Goal: Transaction & Acquisition: Purchase product/service

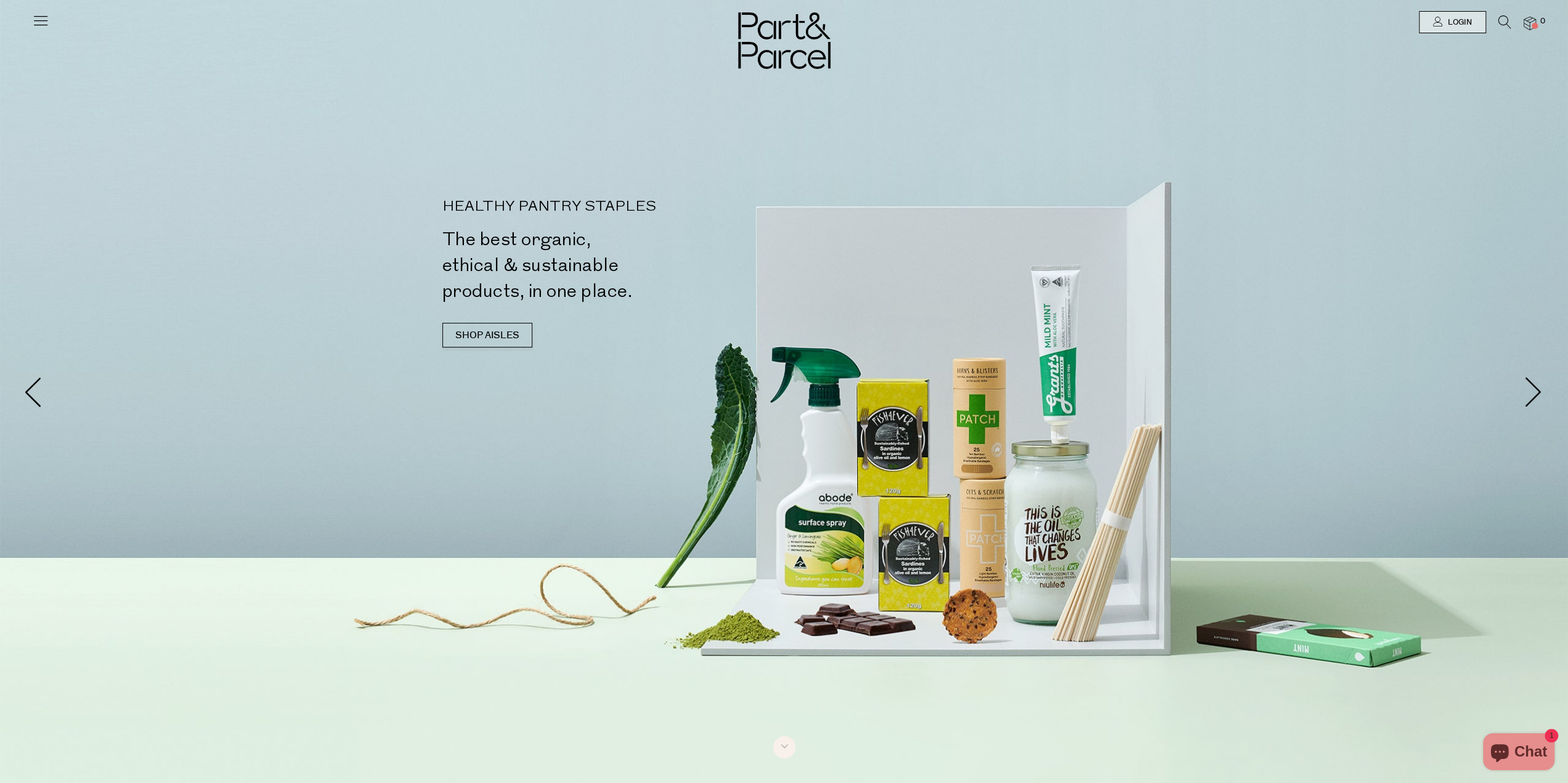
click at [1502, 19] on icon at bounding box center [1505, 22] width 13 height 13
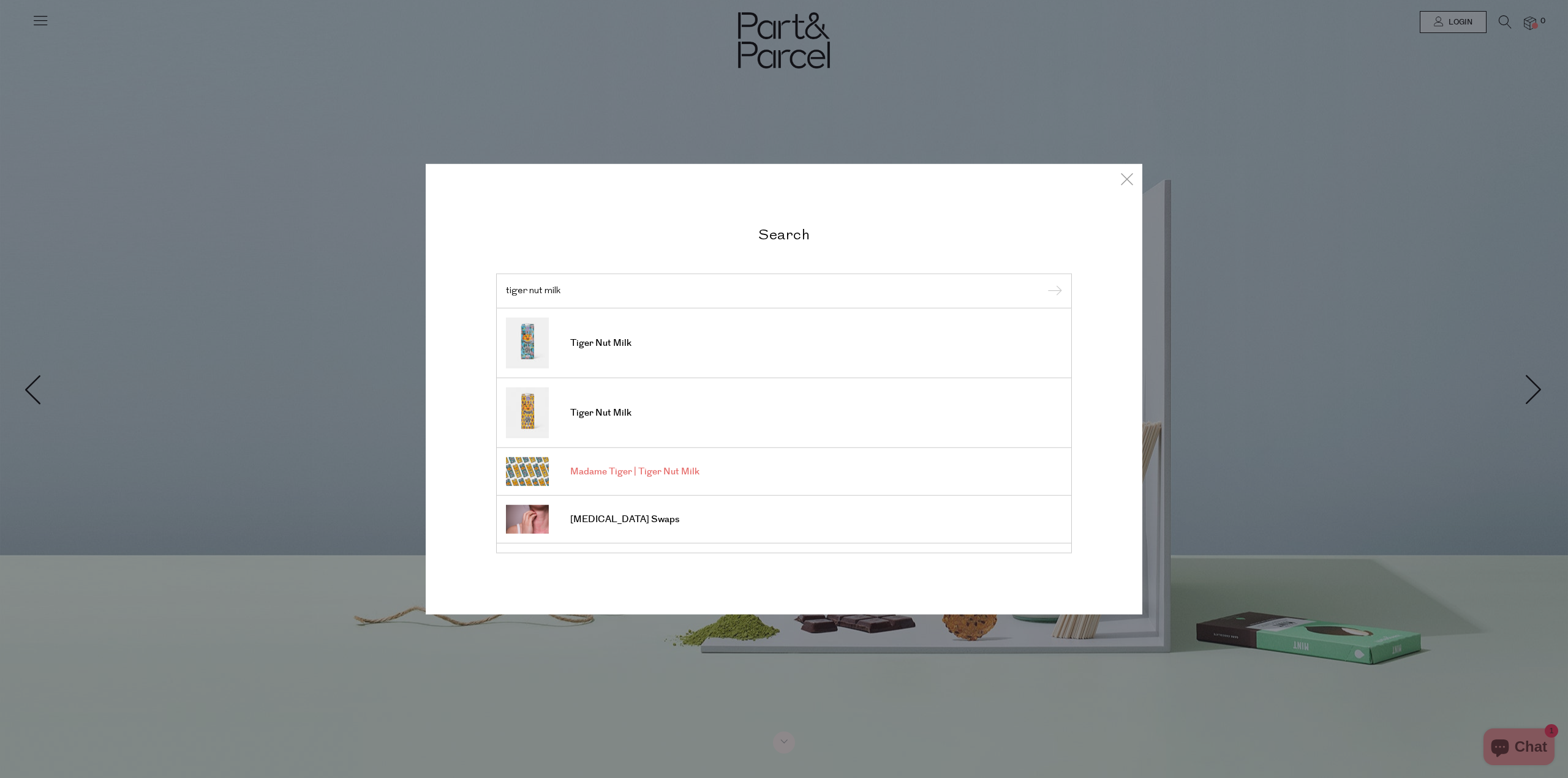
type input "tiger nut milk"
click at [593, 472] on span "Madame Tiger | Tiger Nut Milk" at bounding box center [634, 473] width 129 height 12
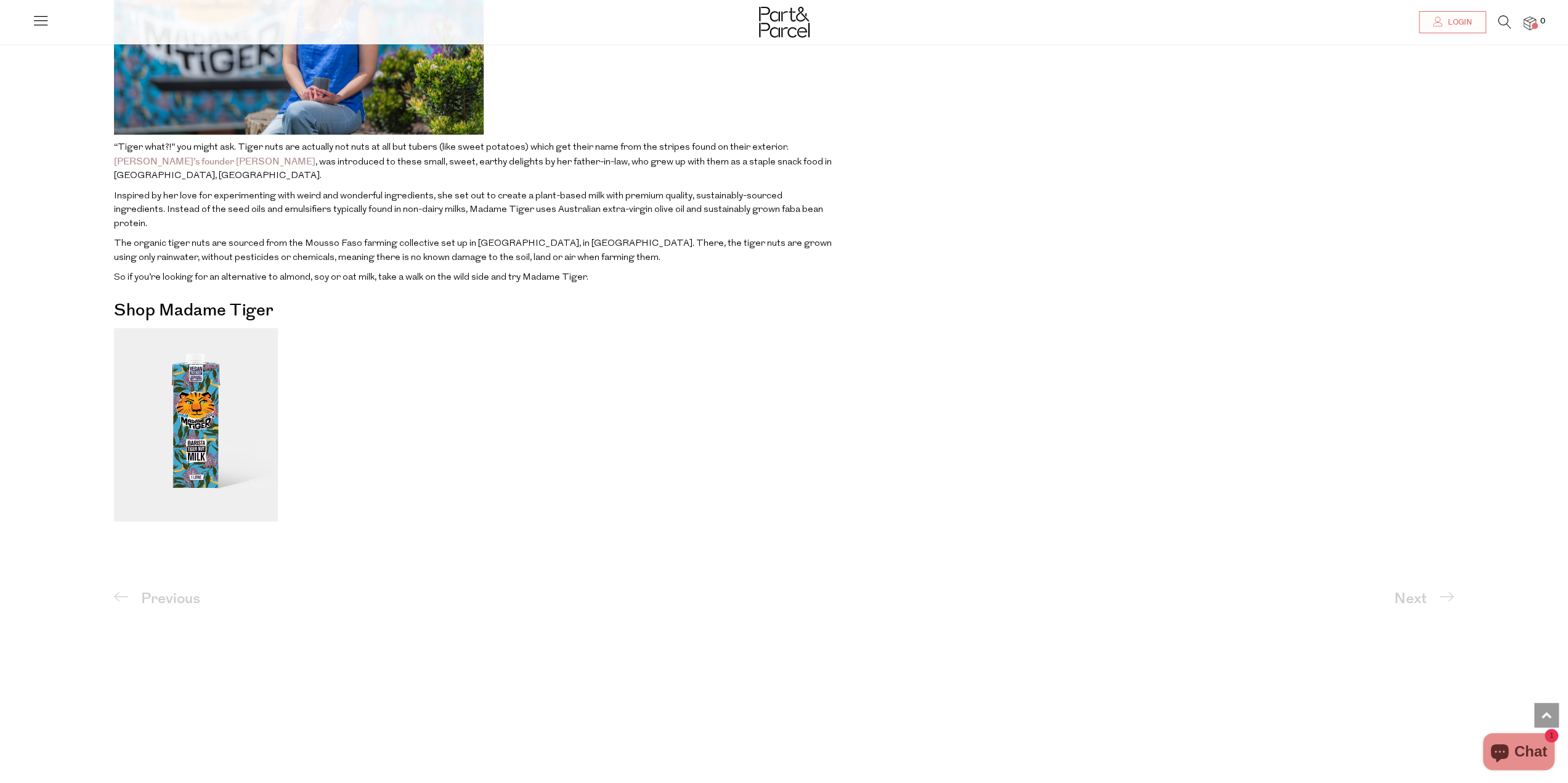
scroll to position [2569, 0]
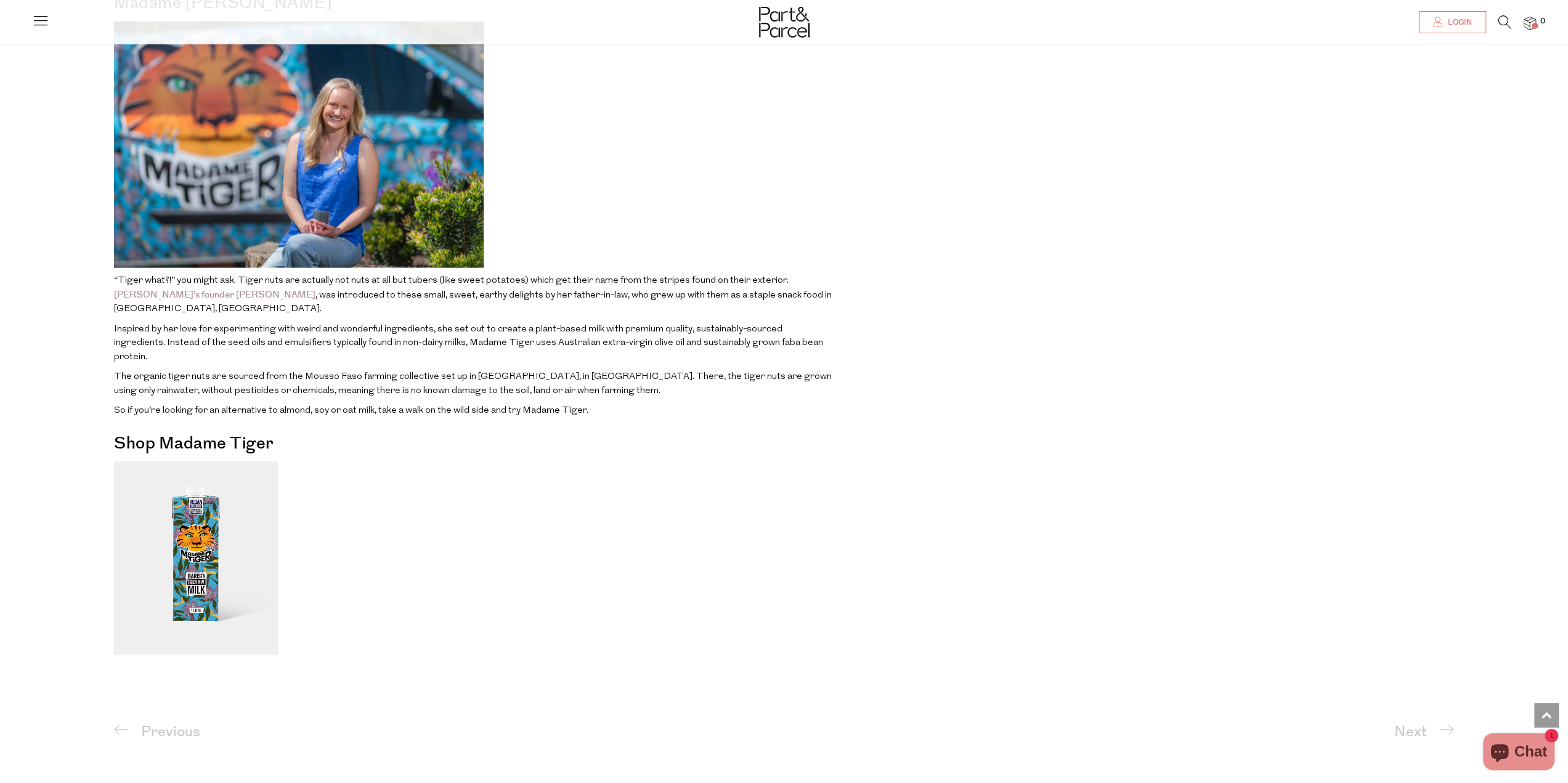
click at [196, 503] on img at bounding box center [196, 558] width 164 height 193
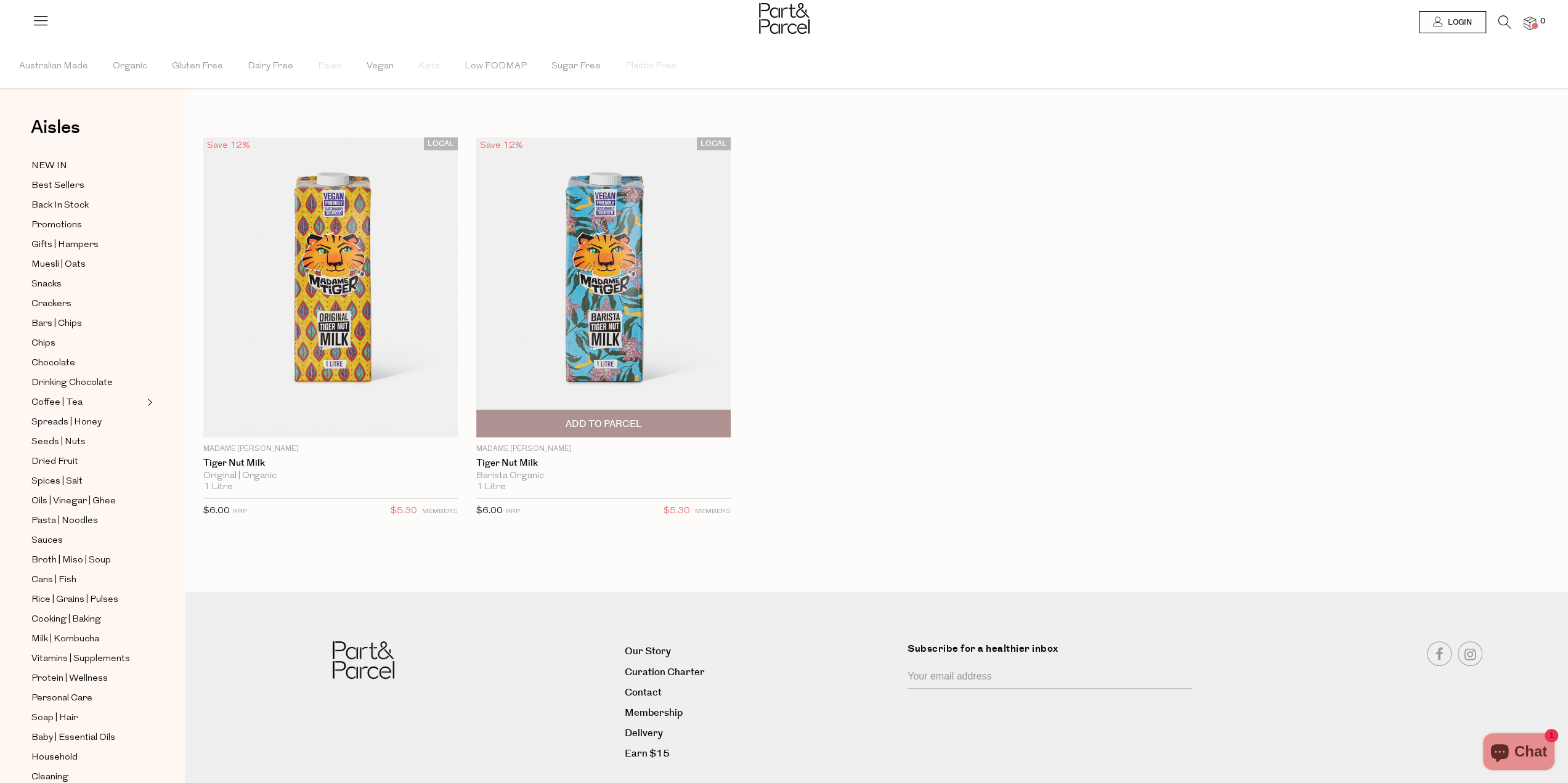
click at [604, 420] on span "Add To Parcel" at bounding box center [604, 425] width 76 height 13
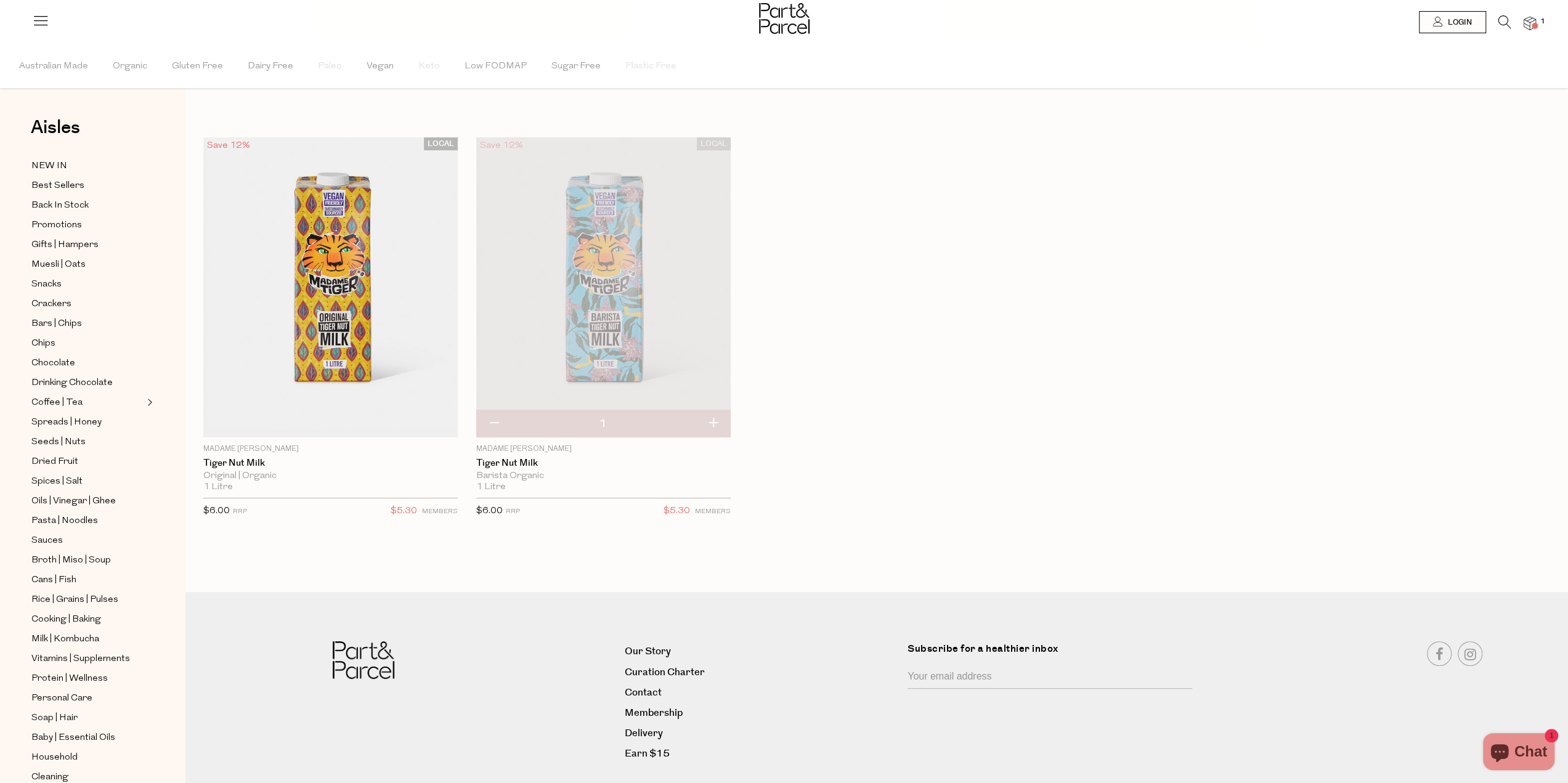
click at [714, 421] on button "button" at bounding box center [713, 424] width 35 height 27
type input "2"
click at [714, 422] on button "button" at bounding box center [713, 424] width 35 height 27
type input "3"
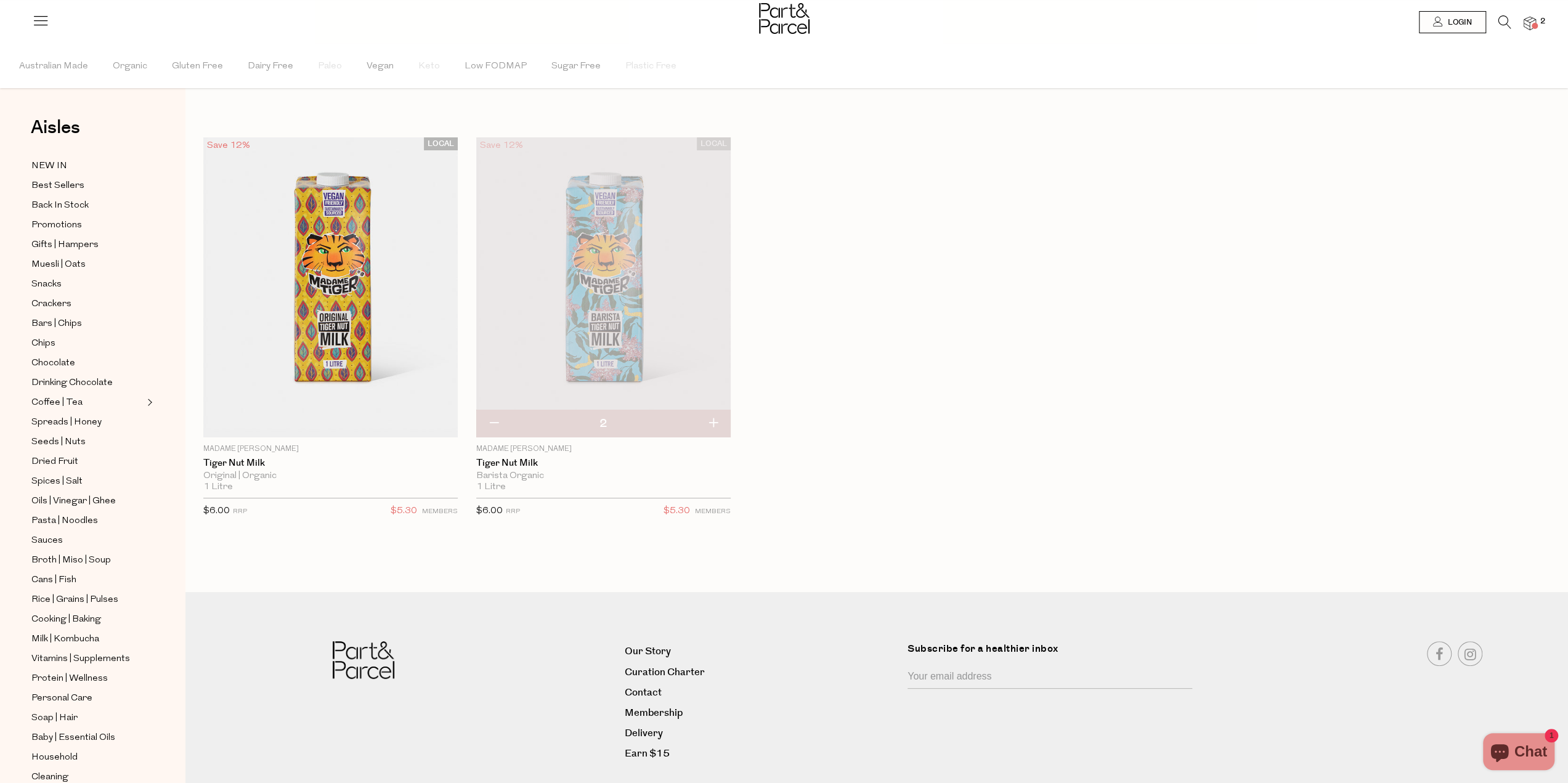
type input "3"
click at [713, 422] on button "button" at bounding box center [713, 424] width 35 height 27
type input "4"
click at [713, 422] on button "button" at bounding box center [713, 424] width 35 height 27
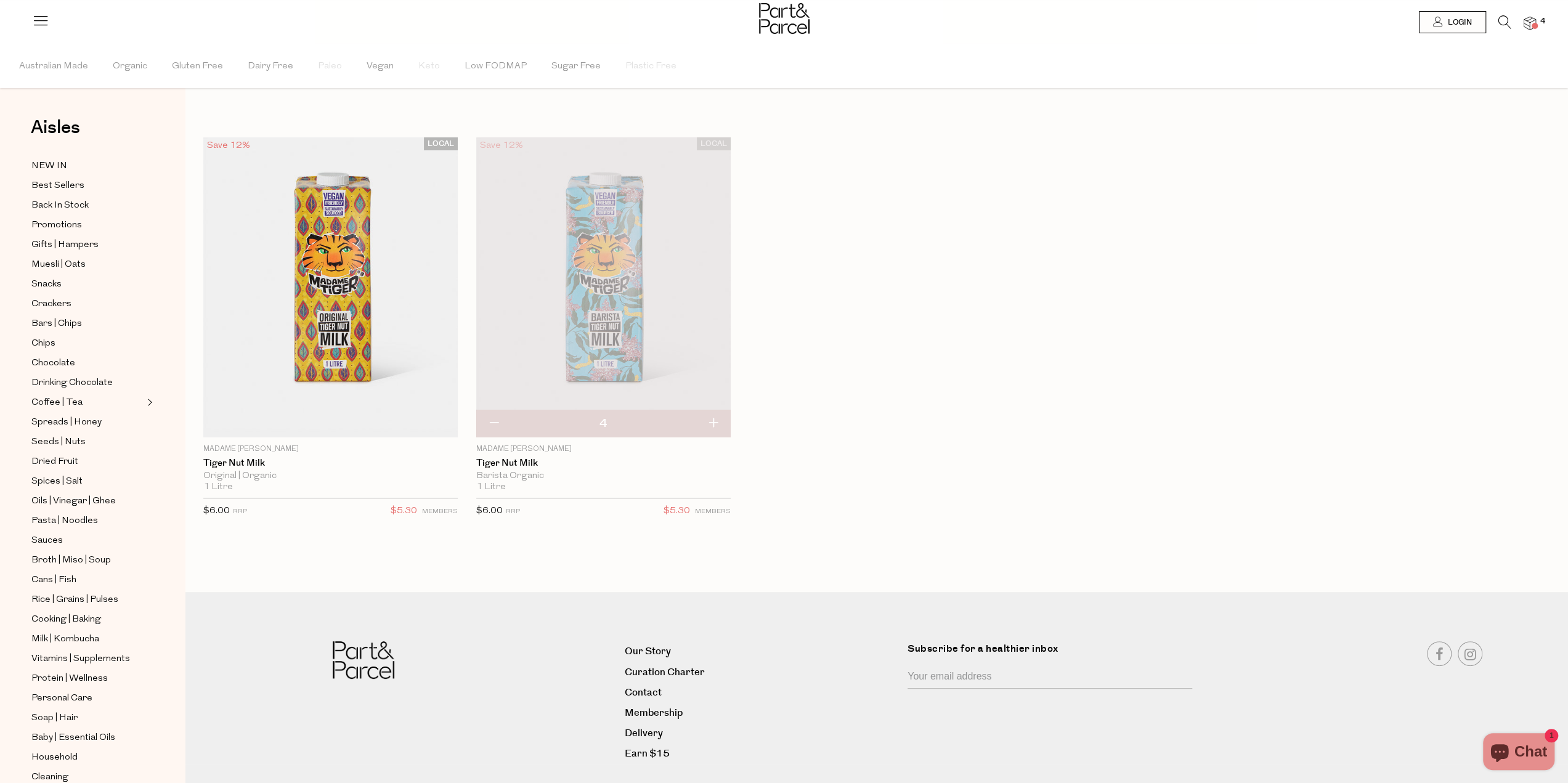
type input "5"
click at [493, 420] on button "button" at bounding box center [494, 424] width 35 height 27
type input "4"
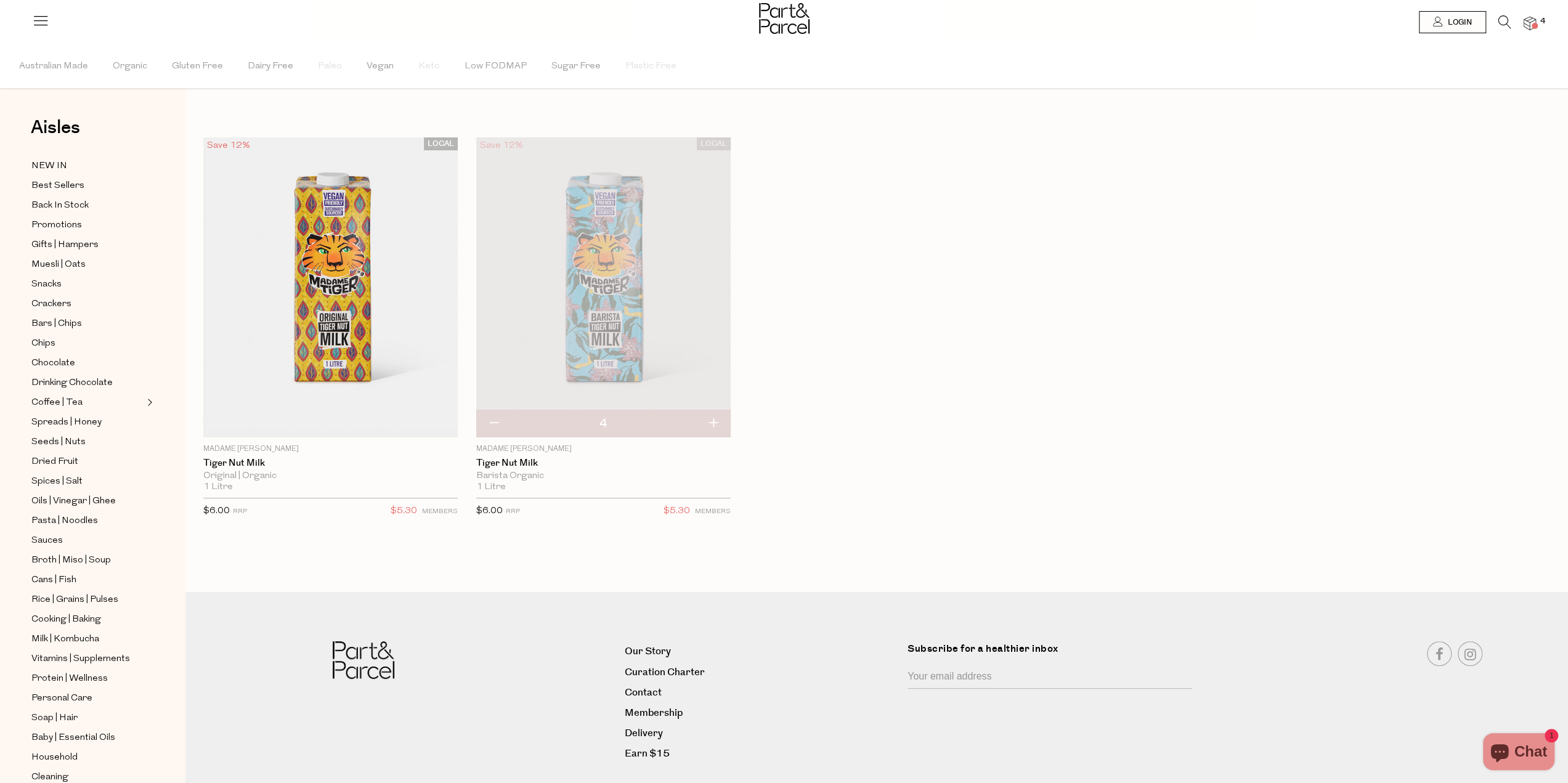
click at [1529, 24] on img at bounding box center [1530, 24] width 13 height 14
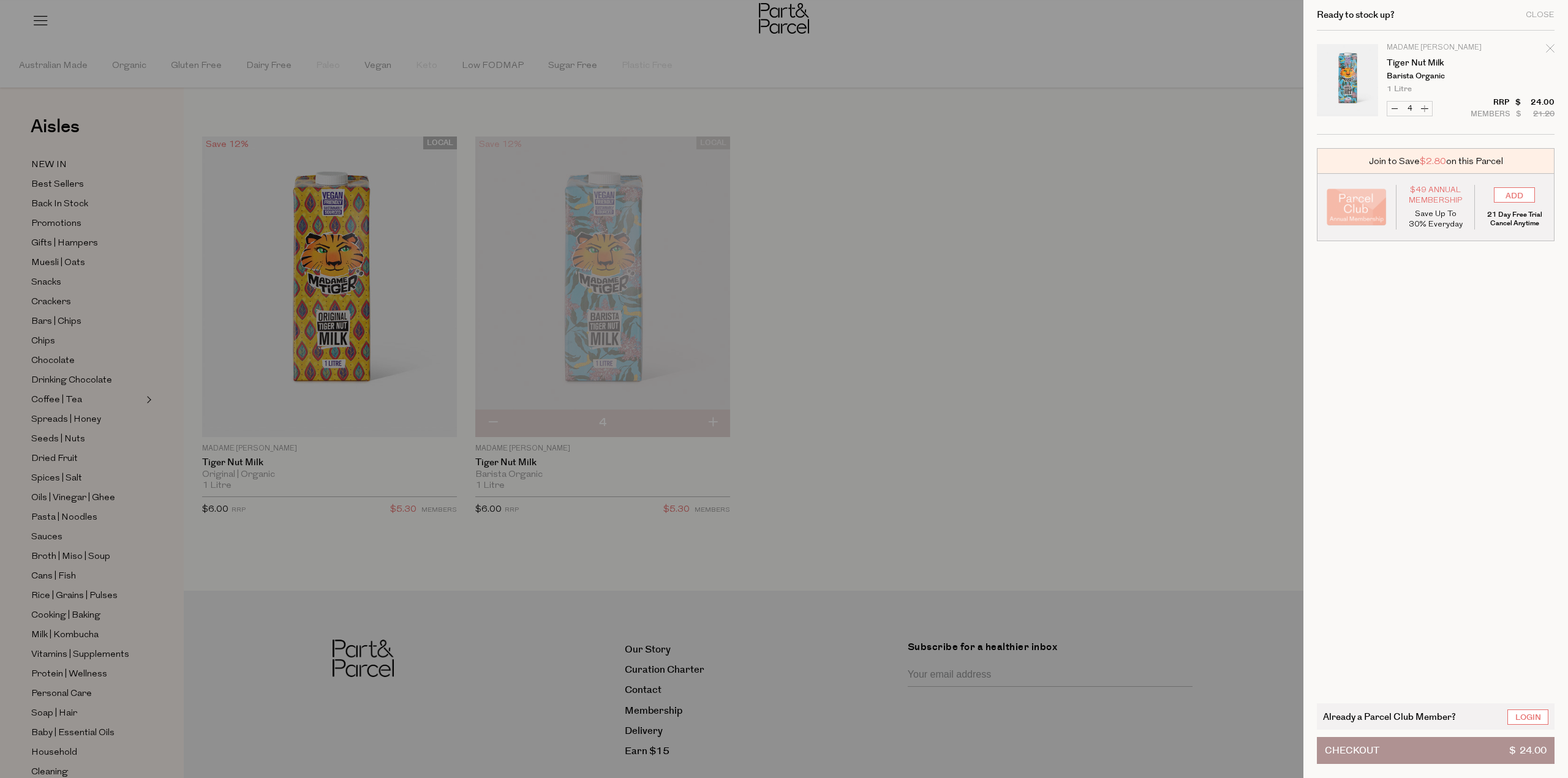
click at [1405, 750] on button "Checkout $ 24.00" at bounding box center [1436, 751] width 238 height 27
